Goal: Task Accomplishment & Management: Complete application form

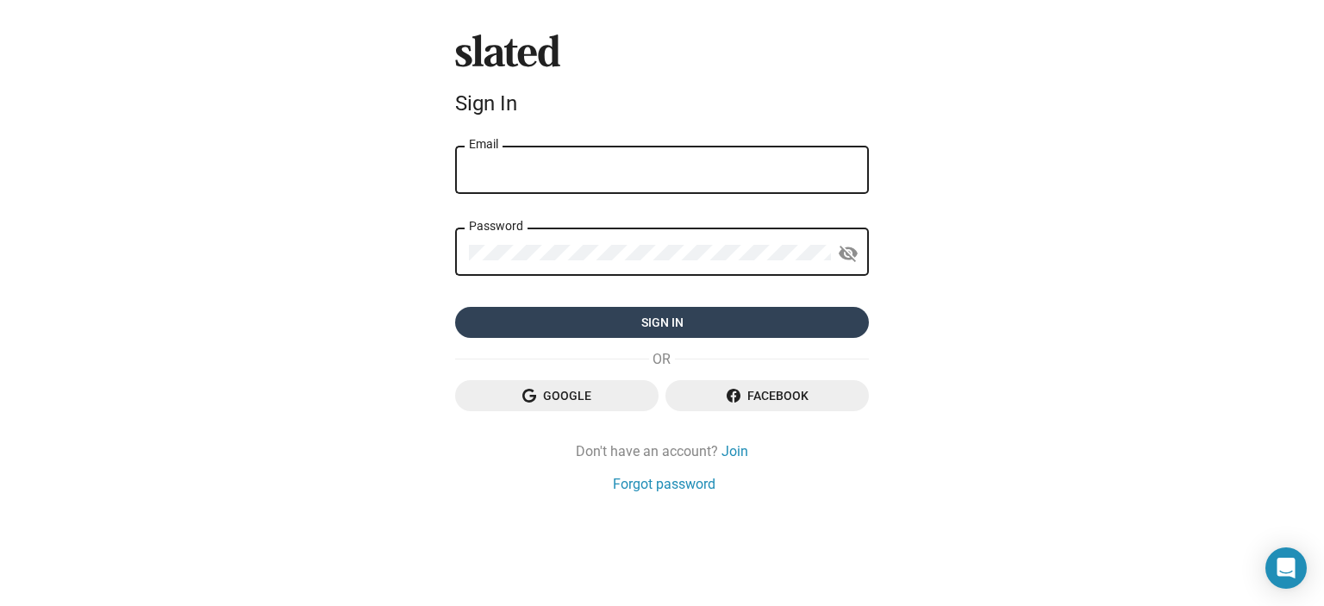
type input "[EMAIL_ADDRESS][DOMAIN_NAME]"
click at [690, 330] on span "Sign in" at bounding box center [662, 322] width 386 height 31
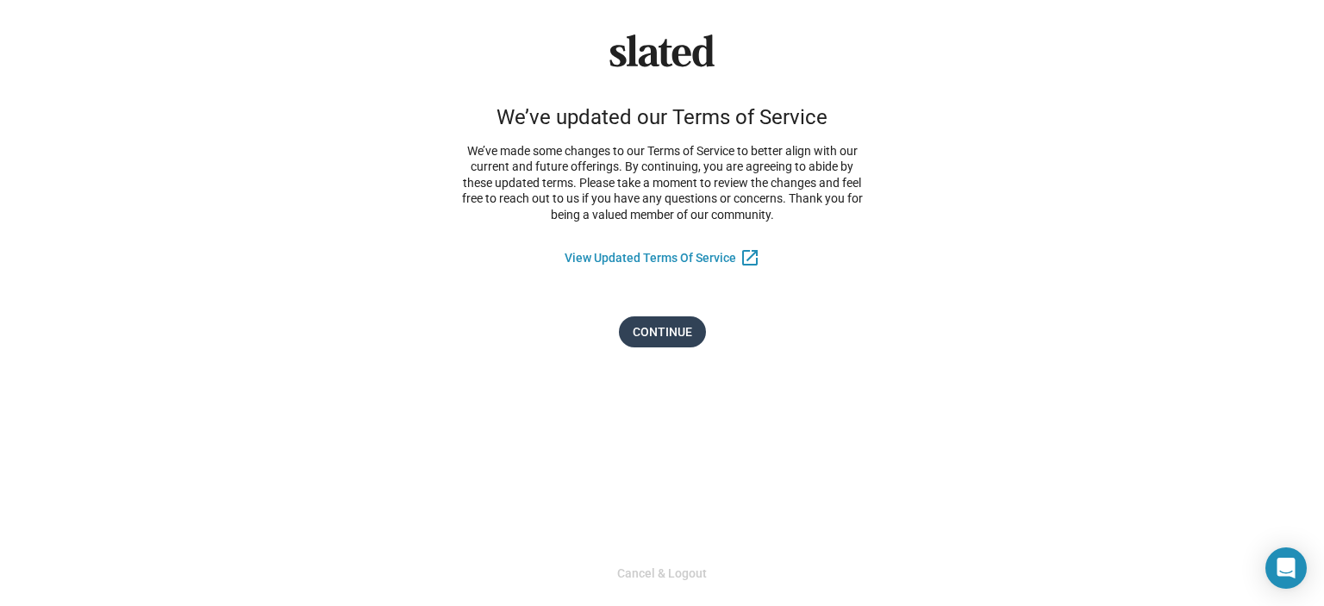
click at [654, 334] on span "Continue" at bounding box center [662, 331] width 59 height 31
